Goal: Information Seeking & Learning: Learn about a topic

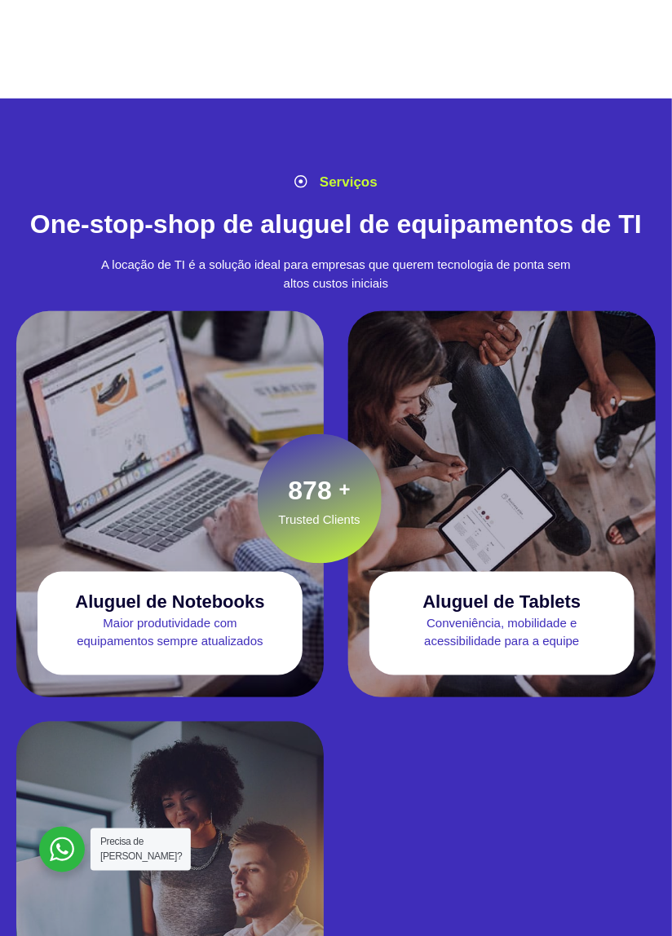
scroll to position [1520, 0]
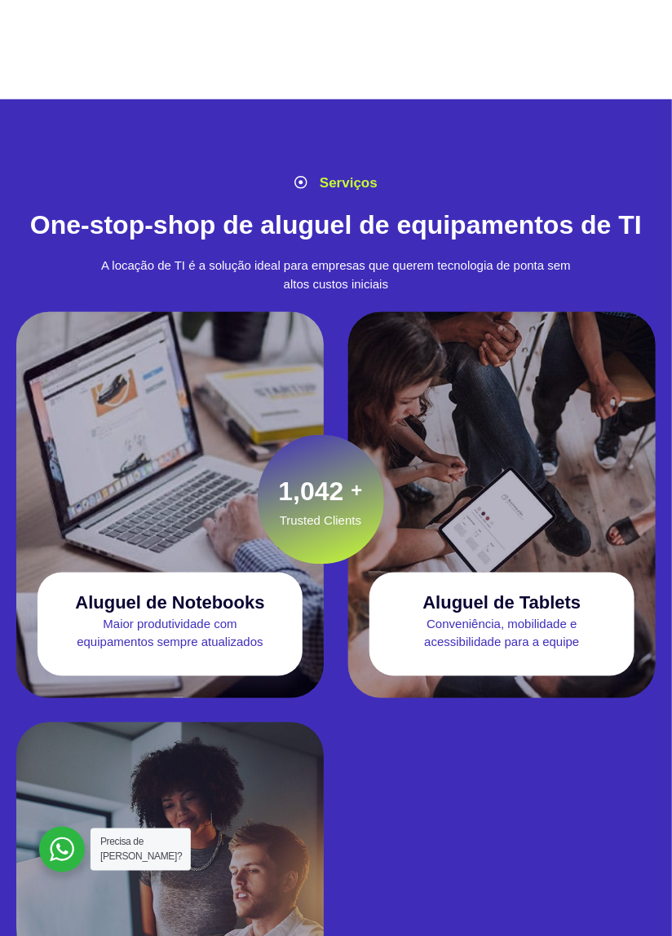
click at [225, 637] on p "Maior produtividade com equipamentos sempre atualizados" at bounding box center [169, 634] width 264 height 37
click at [217, 601] on h3 "Aluguel de Notebooks" at bounding box center [169, 603] width 189 height 20
click at [196, 509] on div at bounding box center [169, 434] width 307 height 244
click at [200, 496] on div at bounding box center [169, 434] width 307 height 244
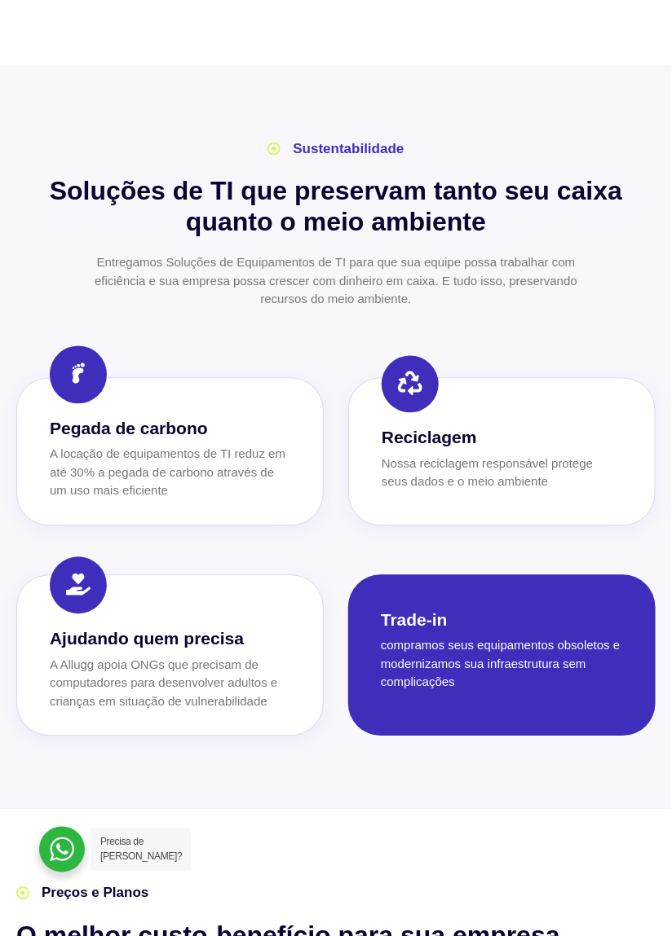
scroll to position [3379, 0]
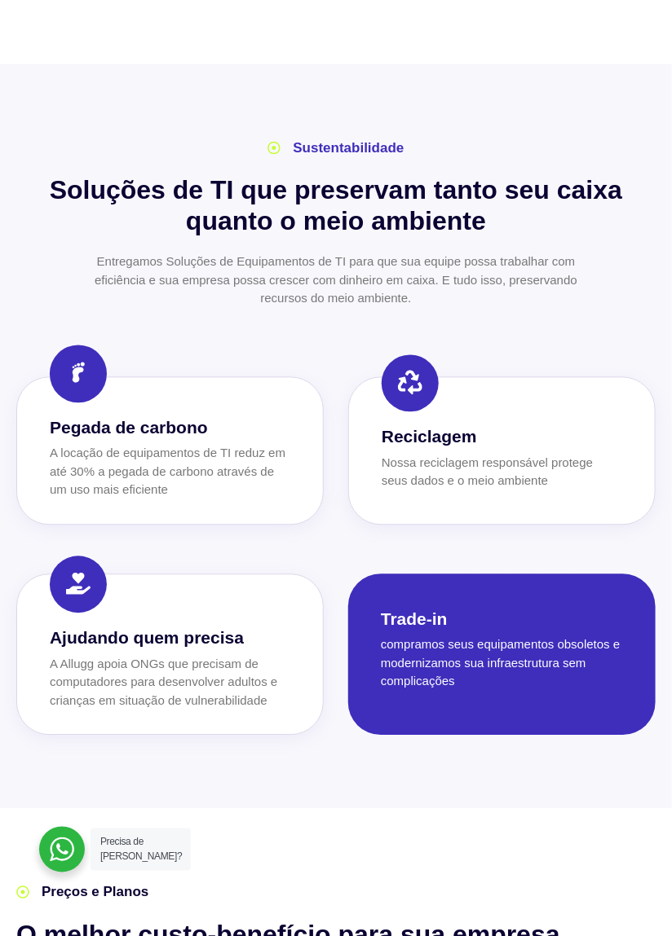
click at [65, 873] on div at bounding box center [62, 850] width 46 height 46
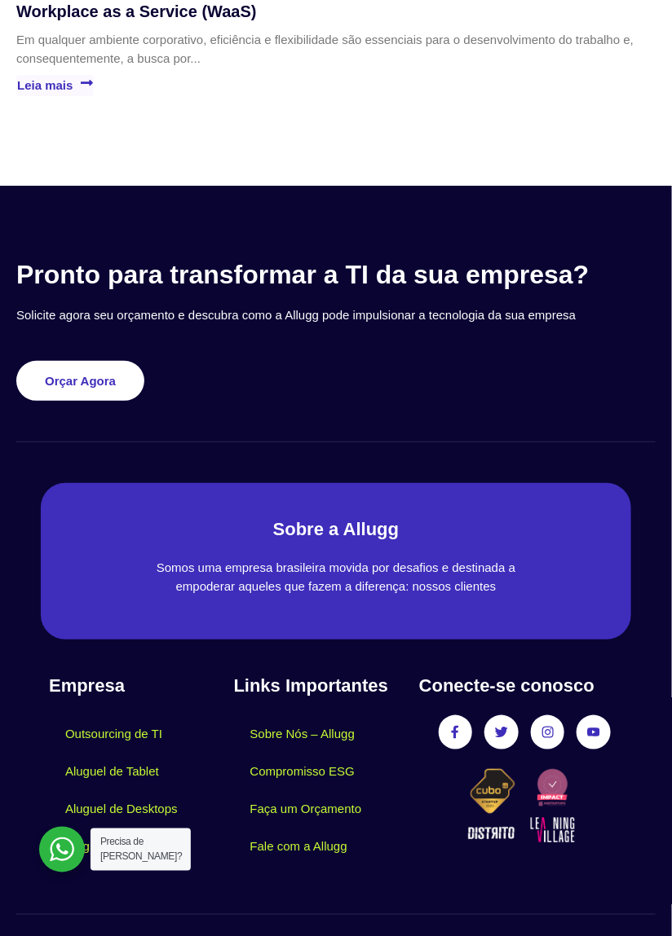
scroll to position [6971, 0]
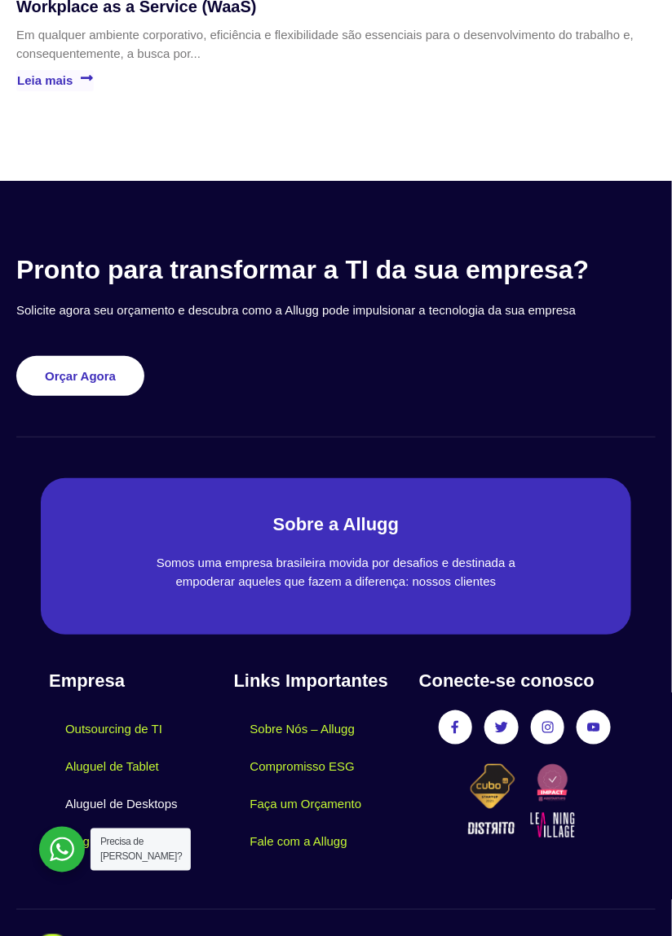
click at [148, 805] on link "Aluguel de Desktops" at bounding box center [121, 804] width 145 height 37
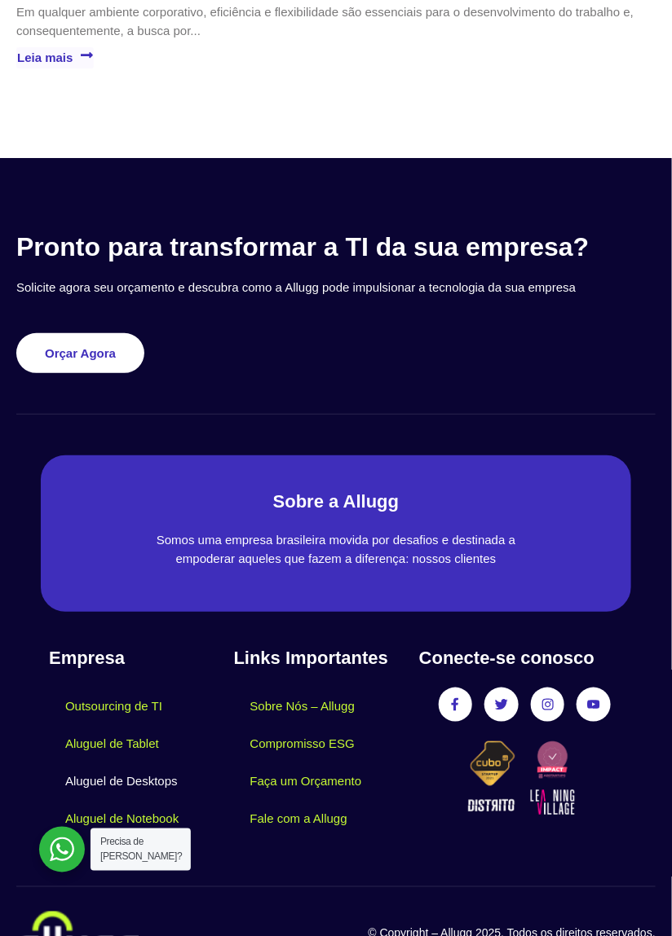
scroll to position [7050, 0]
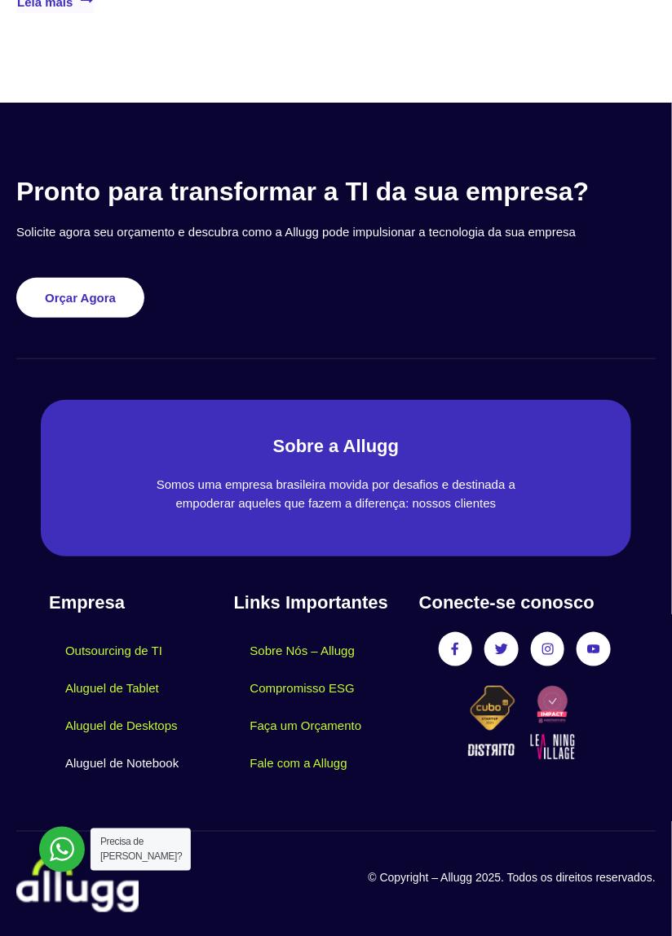
click at [138, 778] on link "Aluguel de Notebook" at bounding box center [122, 763] width 146 height 37
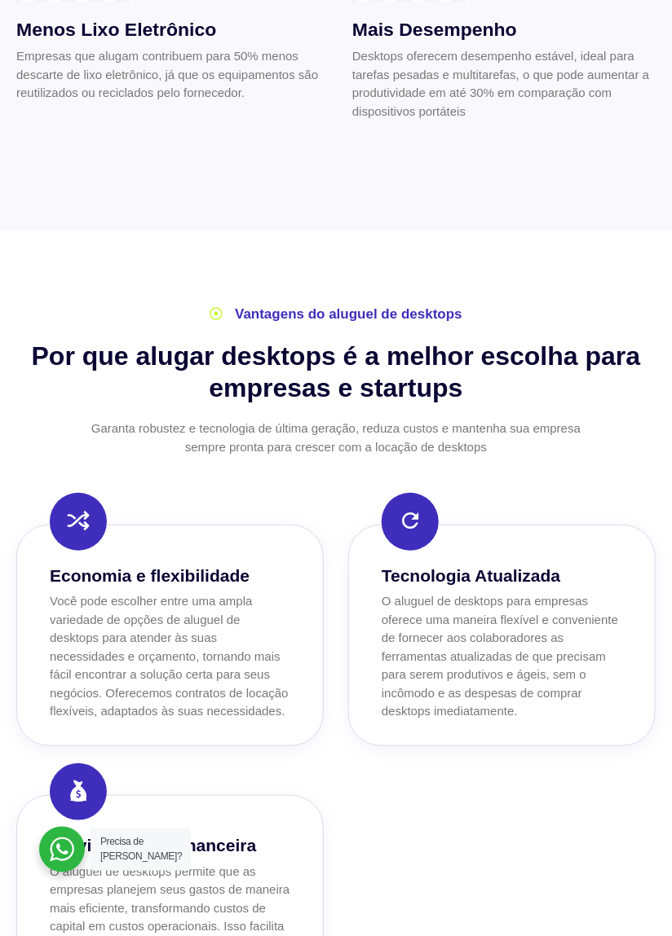
scroll to position [1222, 0]
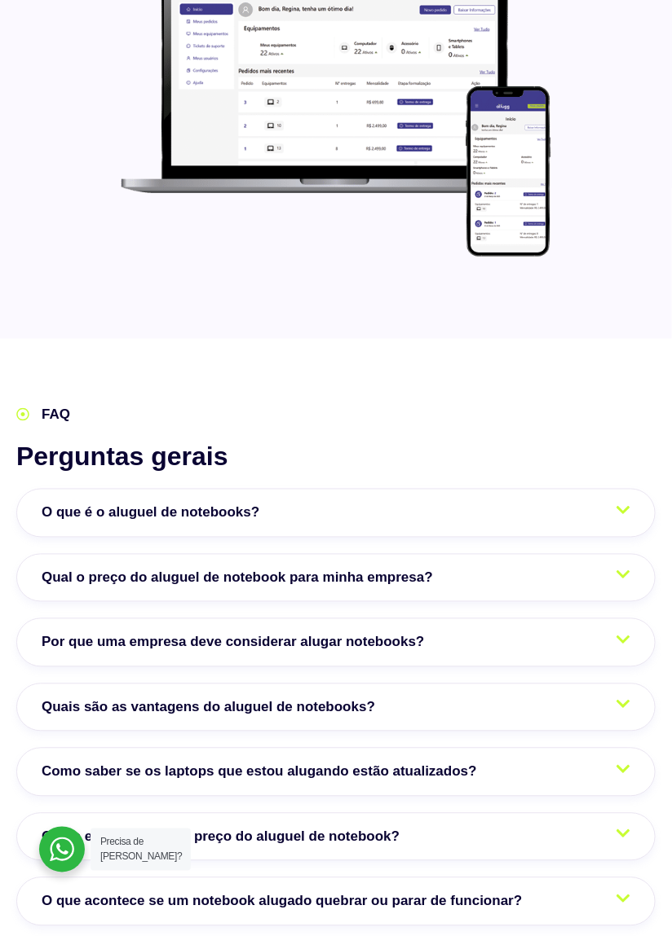
scroll to position [3192, 0]
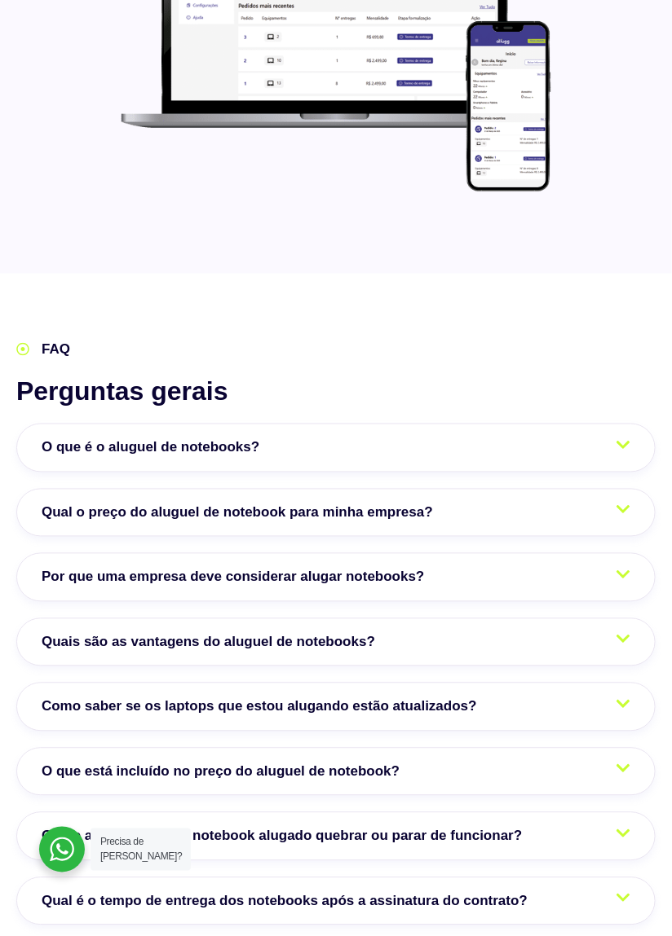
click at [455, 489] on link "Qual o preço do aluguel de notebook para minha empresa?" at bounding box center [335, 513] width 639 height 49
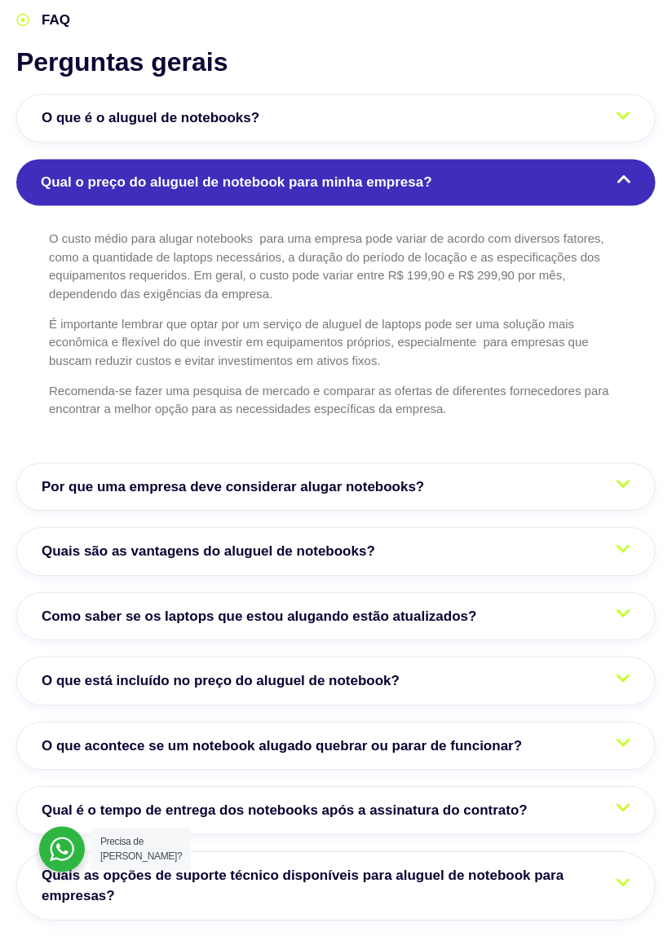
scroll to position [3523, 0]
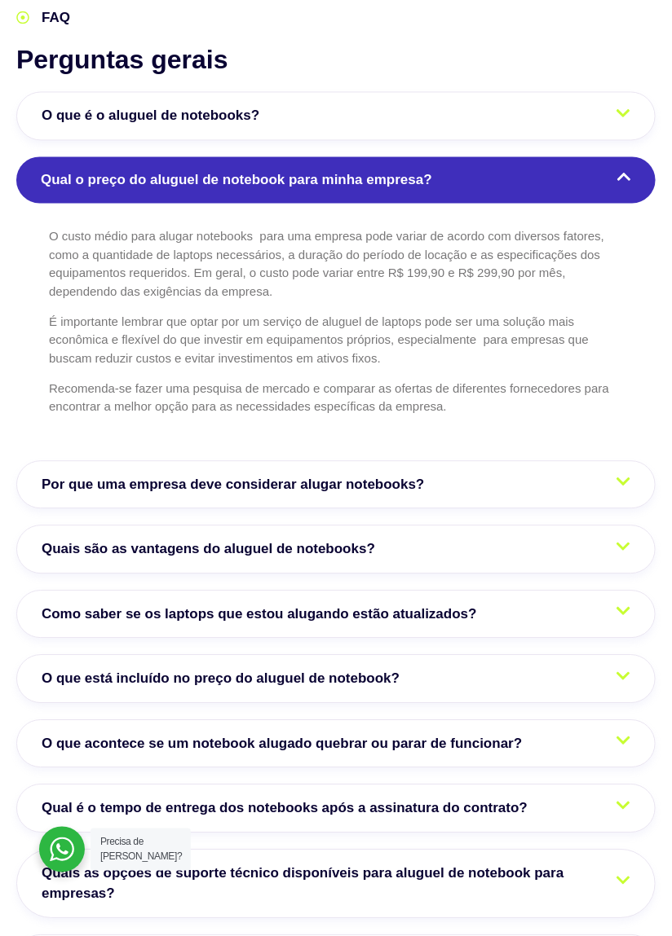
click at [448, 526] on link "Quais são as vantagens do aluguel de notebooks?" at bounding box center [335, 550] width 639 height 49
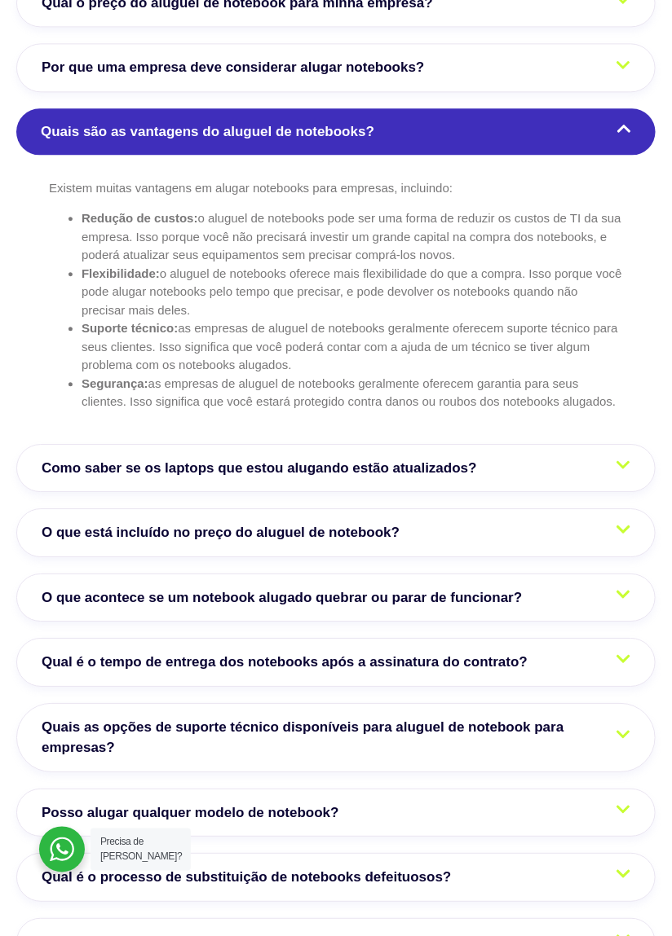
scroll to position [3703, 0]
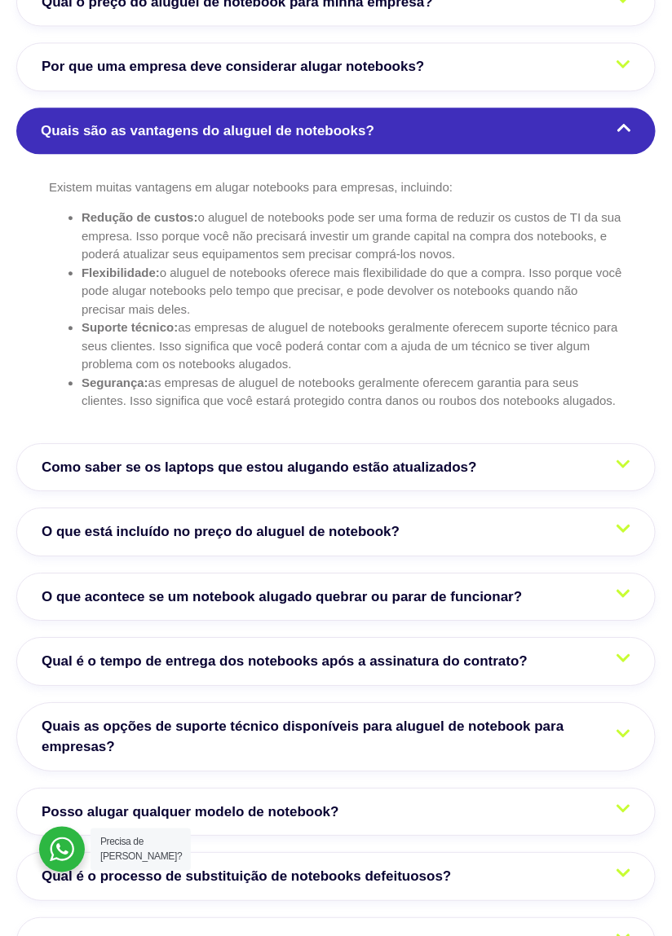
click at [469, 508] on link "O que está incluído no preço do aluguel de notebook?" at bounding box center [335, 532] width 639 height 49
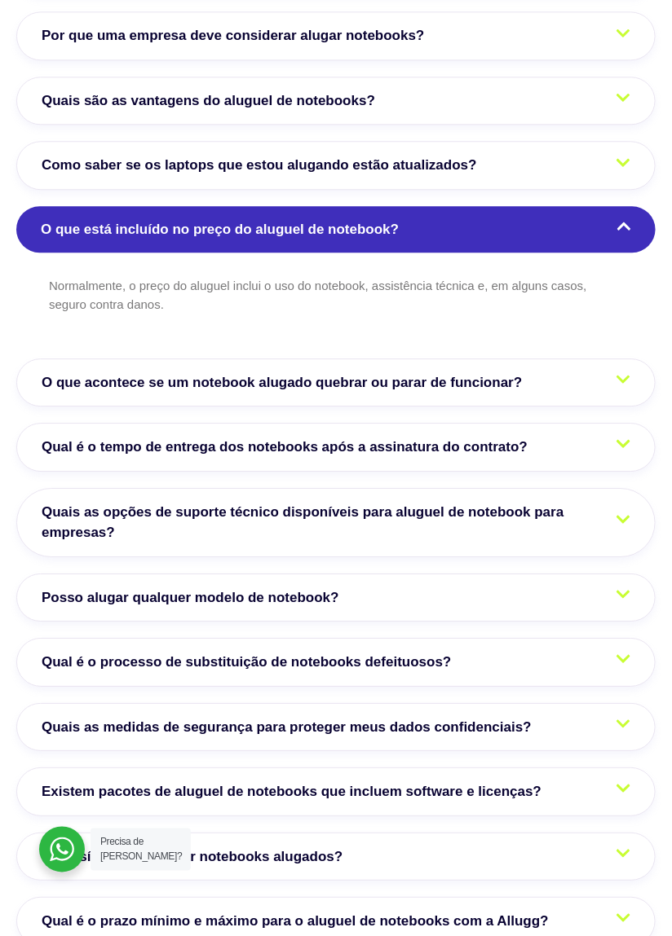
scroll to position [3732, 0]
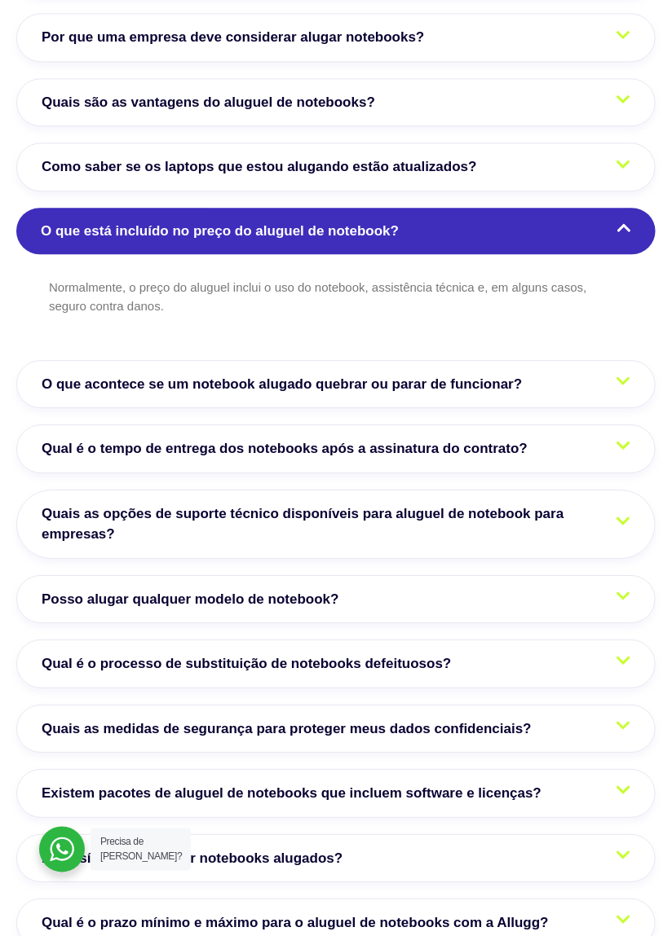
click at [513, 425] on link "Qual é o tempo de entrega dos notebooks após a assinatura do contrato?" at bounding box center [335, 449] width 639 height 49
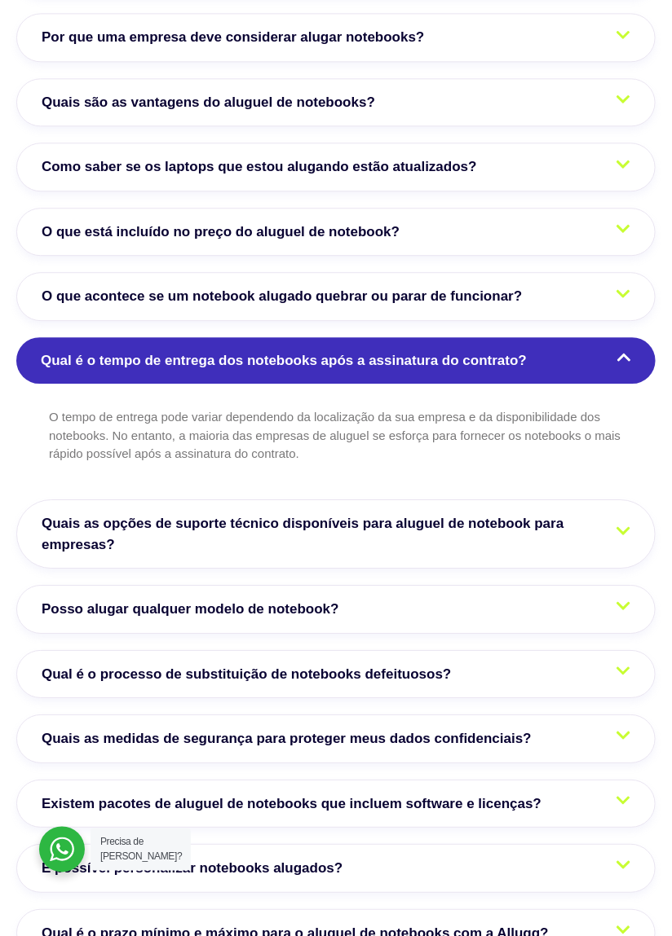
click at [471, 585] on link "Posso alugar qualquer modelo de notebook?" at bounding box center [335, 609] width 639 height 49
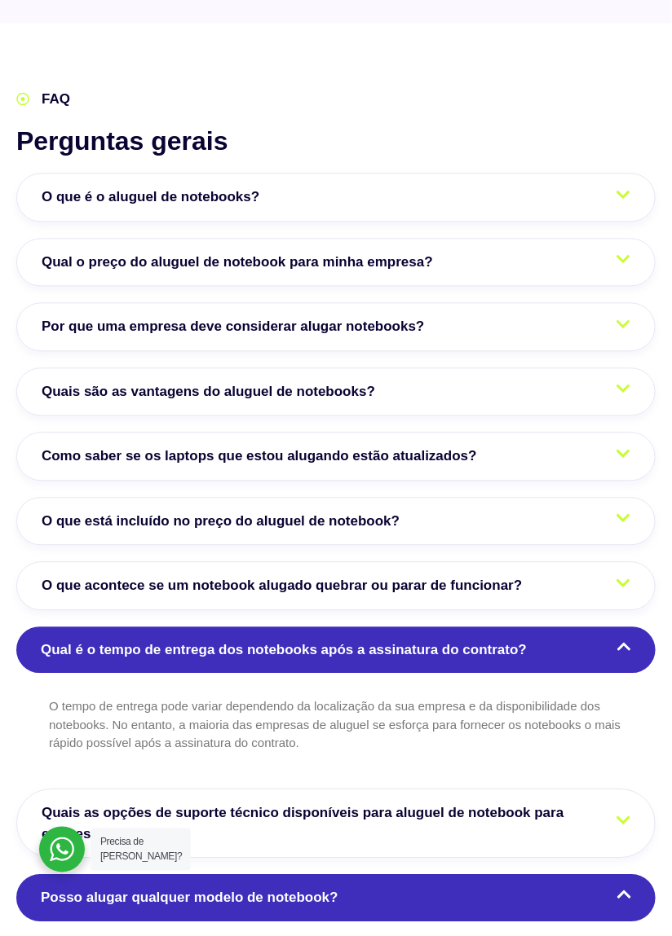
scroll to position [3439, 0]
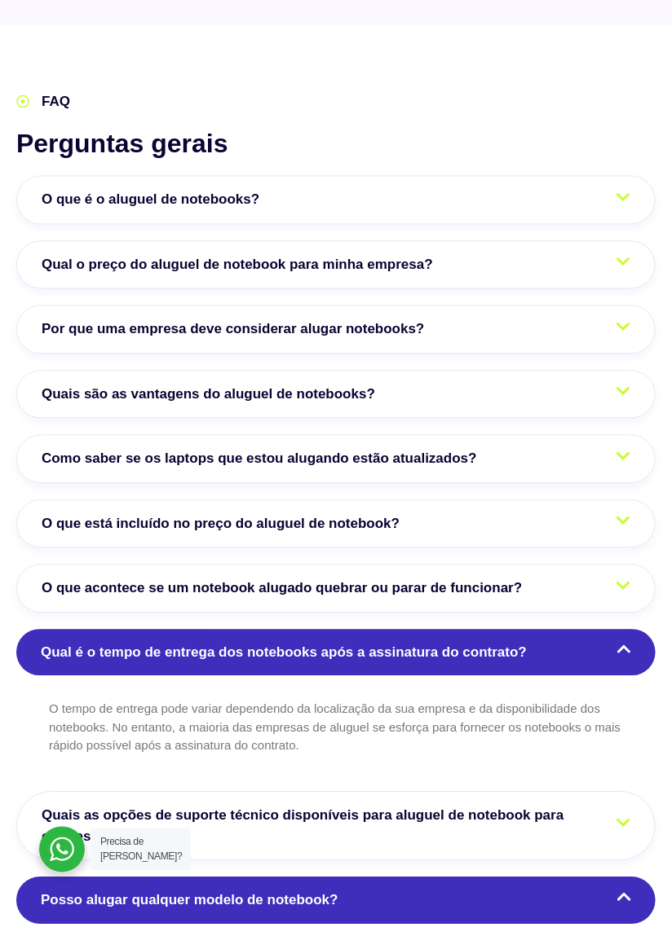
click at [466, 241] on link "Qual o preço do aluguel de notebook para minha empresa?" at bounding box center [335, 265] width 639 height 49
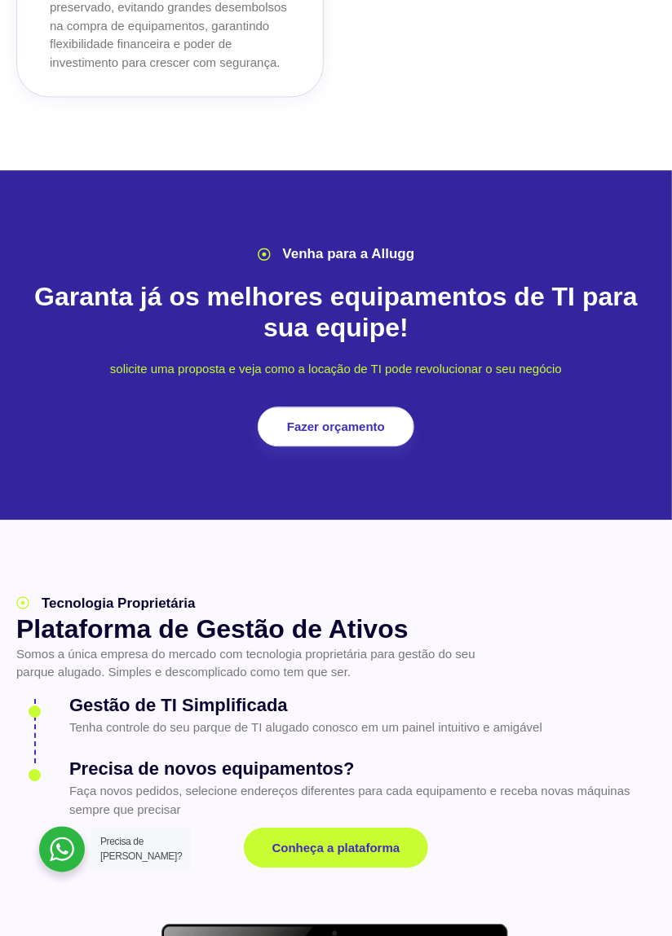
scroll to position [2180, 0]
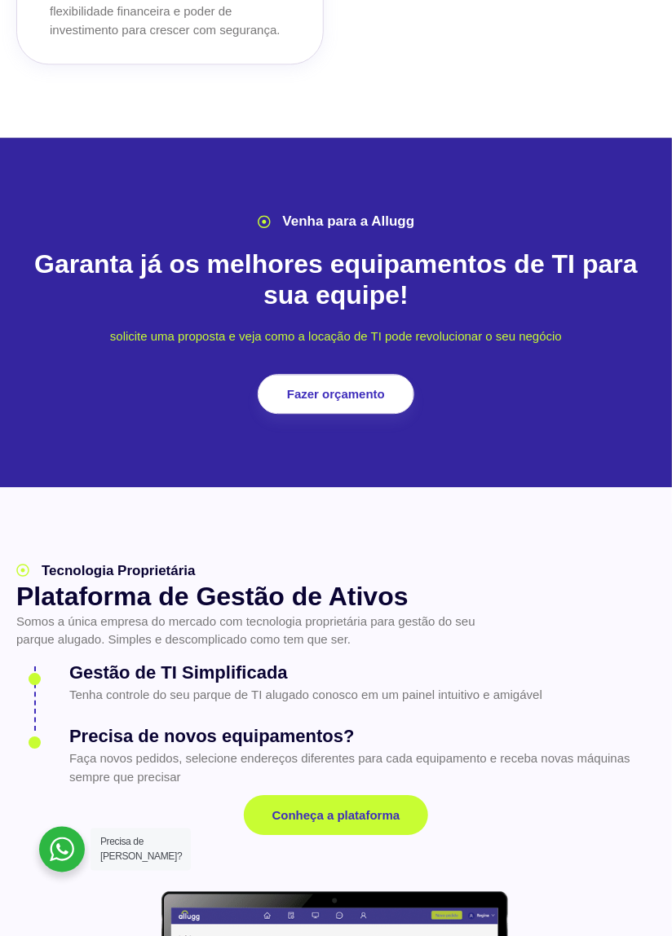
click at [68, 873] on div at bounding box center [62, 850] width 46 height 46
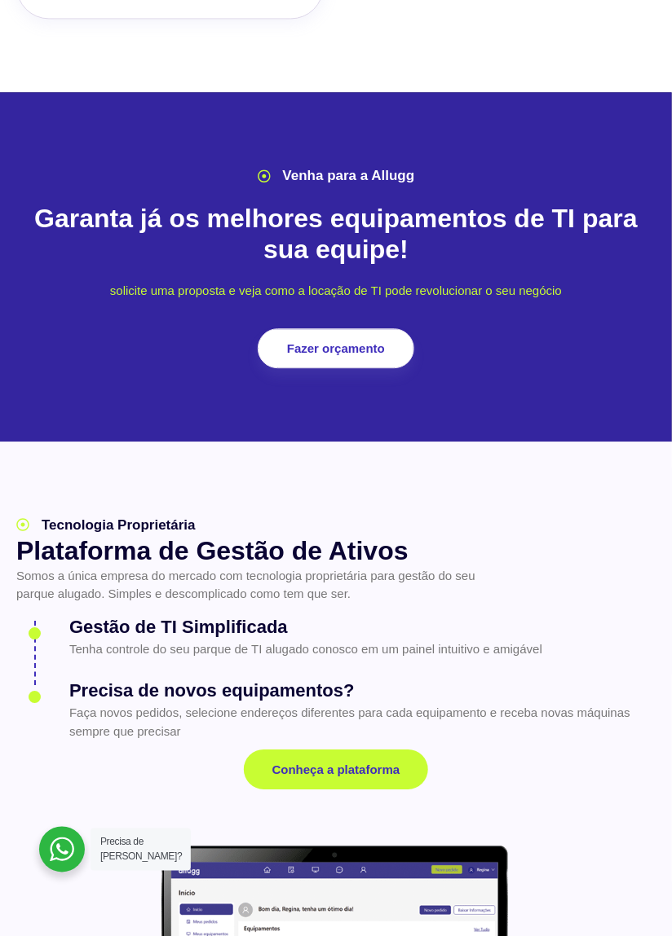
scroll to position [2258, 0]
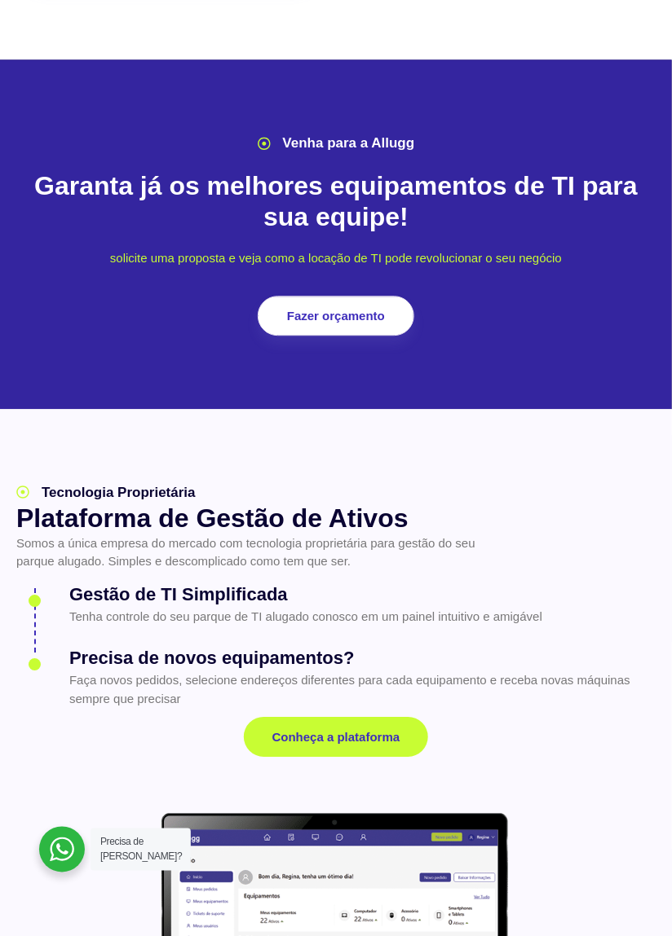
click at [7, 704] on section "Tecnologia Proprietária Plataforma de Gestão de Ativos Somos a única empresa do…" at bounding box center [336, 808] width 672 height 799
click at [7, 713] on section "Tecnologia Proprietária Plataforma de Gestão de Ativos Somos a única empresa do…" at bounding box center [336, 808] width 672 height 799
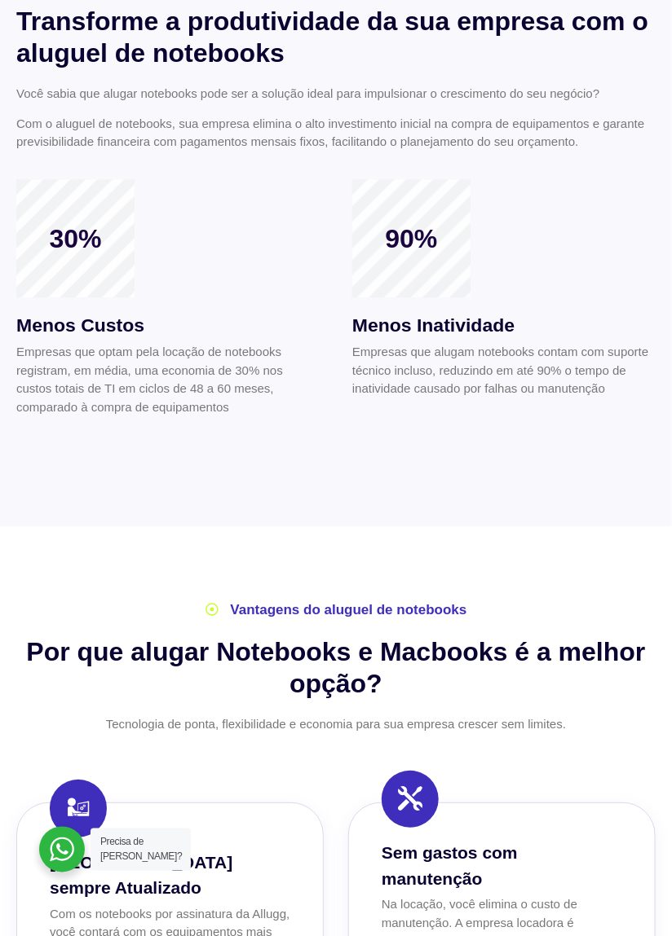
scroll to position [954, 0]
